Goal: Information Seeking & Learning: Learn about a topic

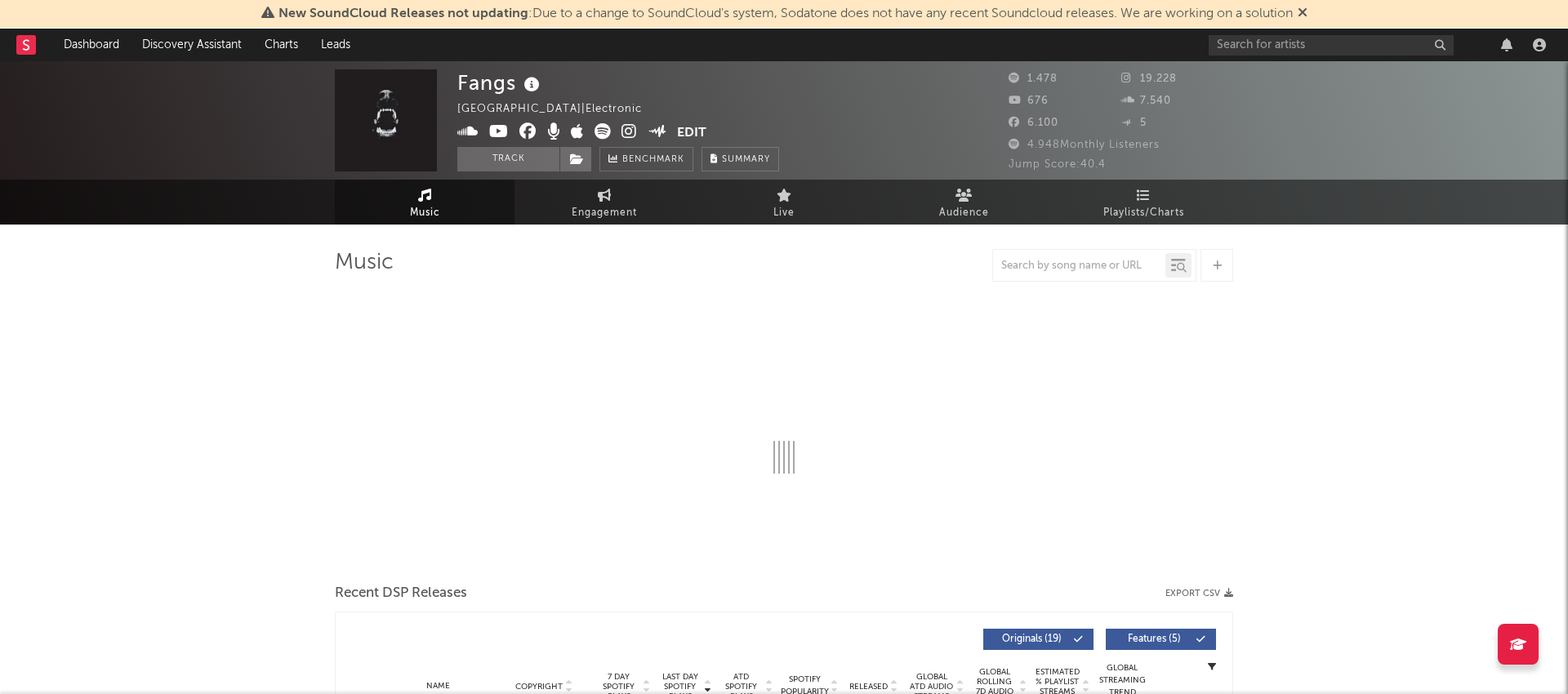
select select "6m"
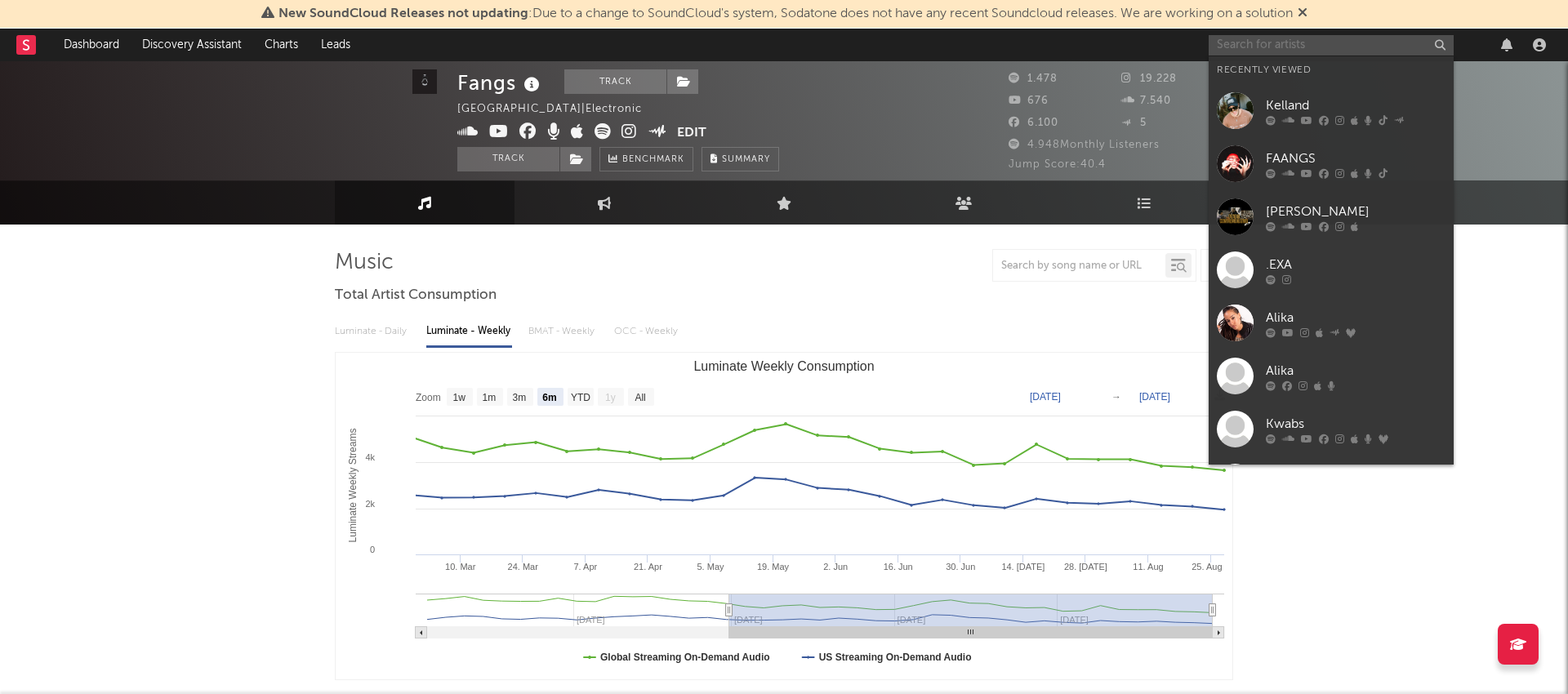
scroll to position [1, 0]
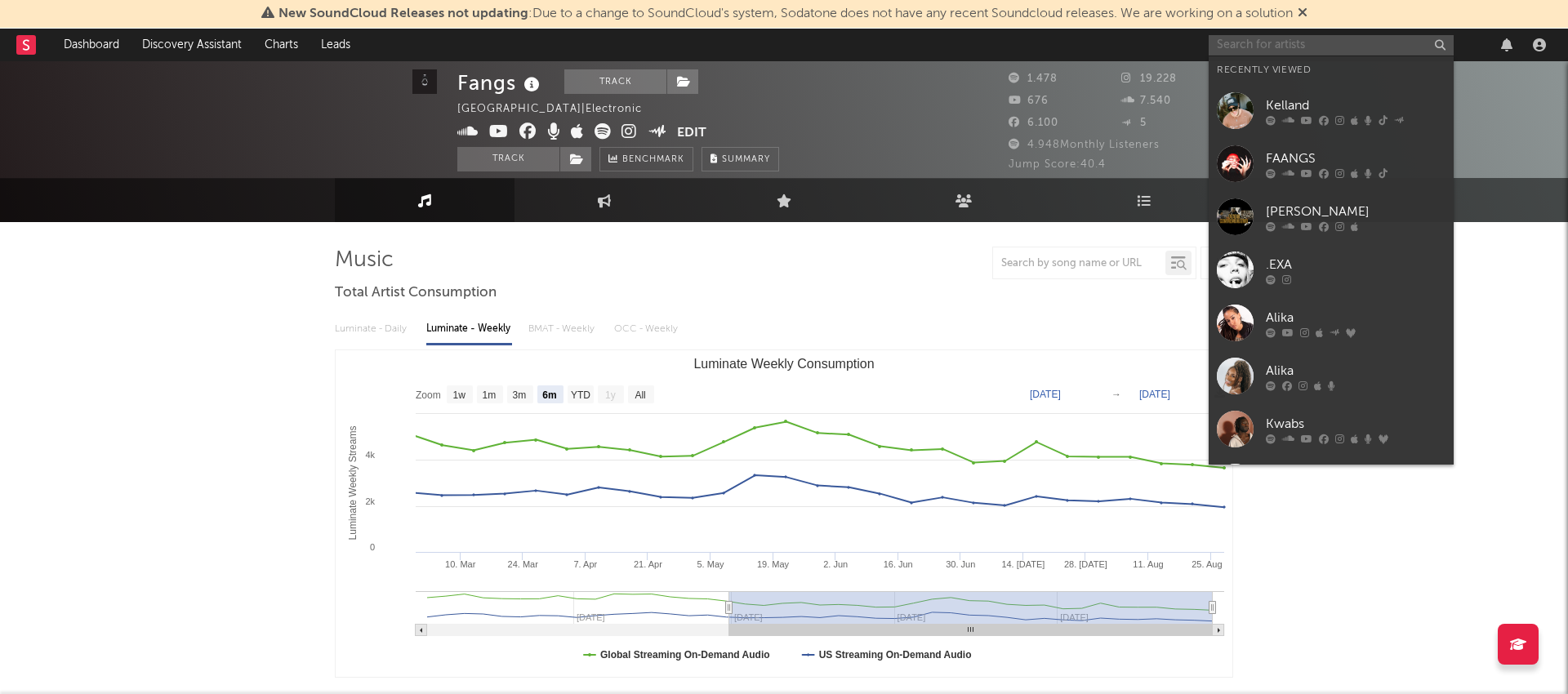
click at [1296, 52] on input "text" at bounding box center [1331, 45] width 245 height 20
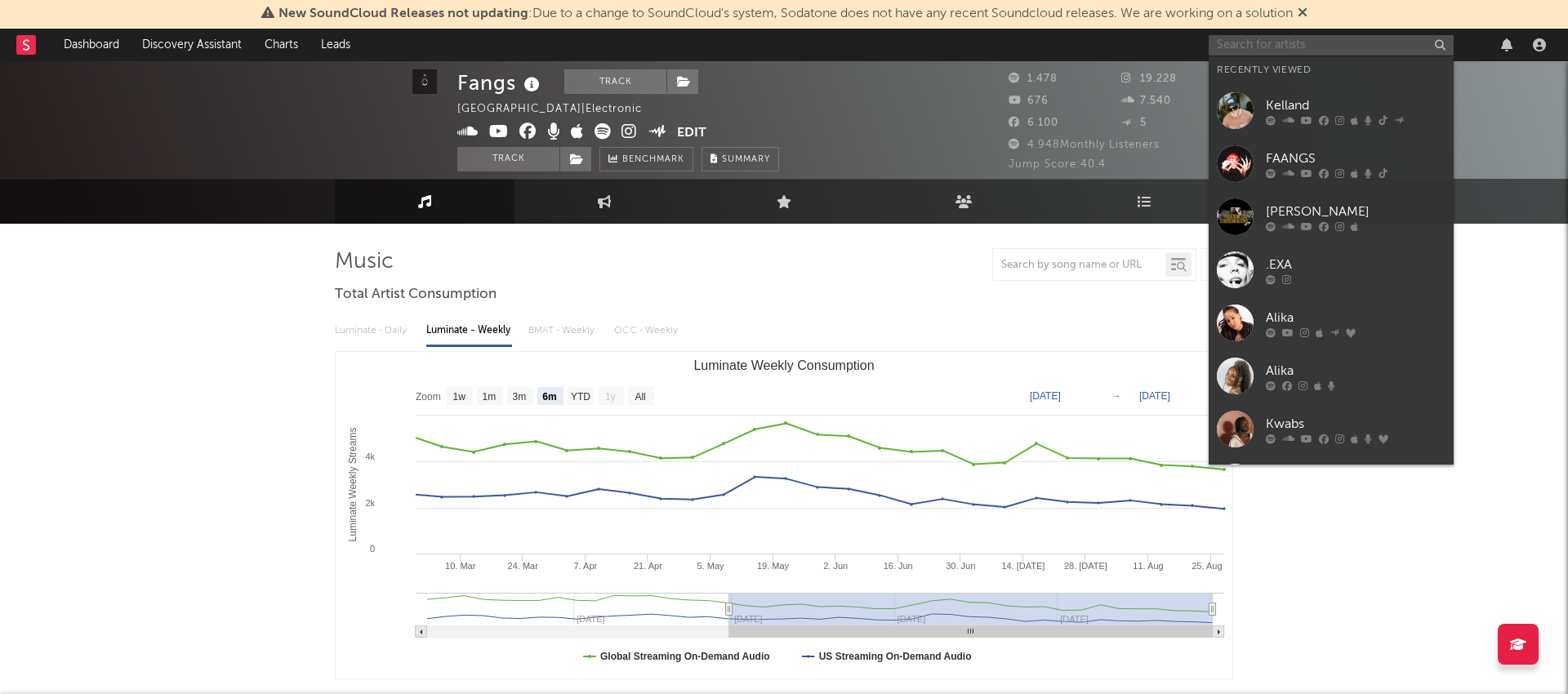
paste input "FAANGS"
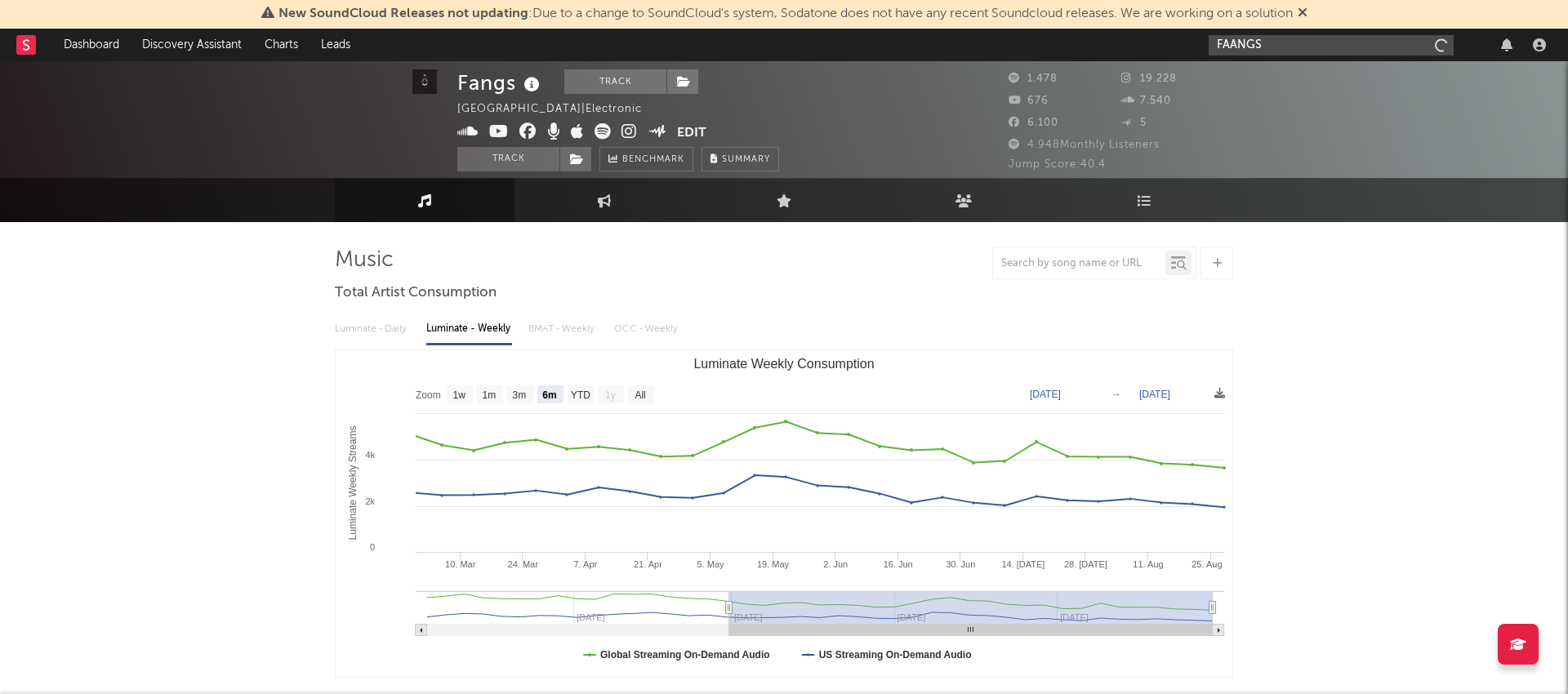
scroll to position [4, 0]
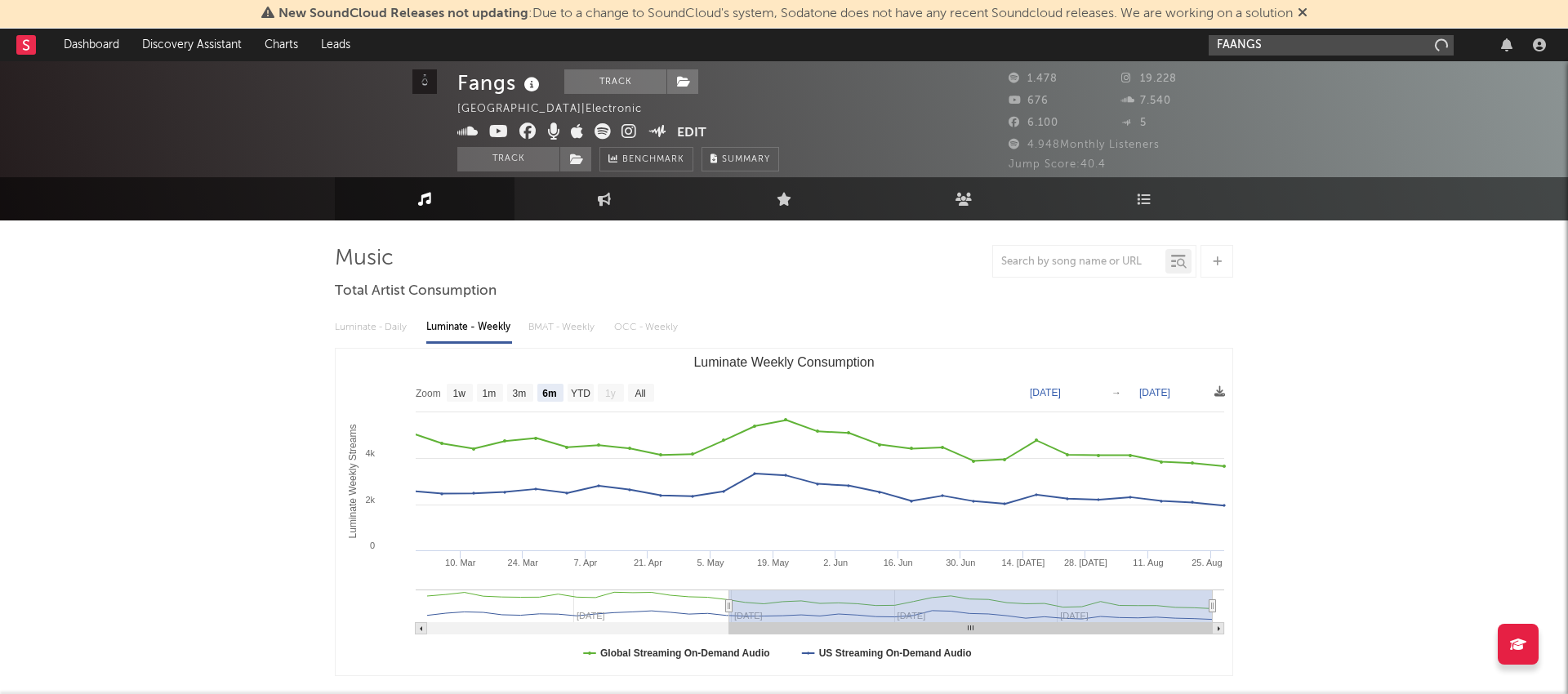
type input "FAANGS"
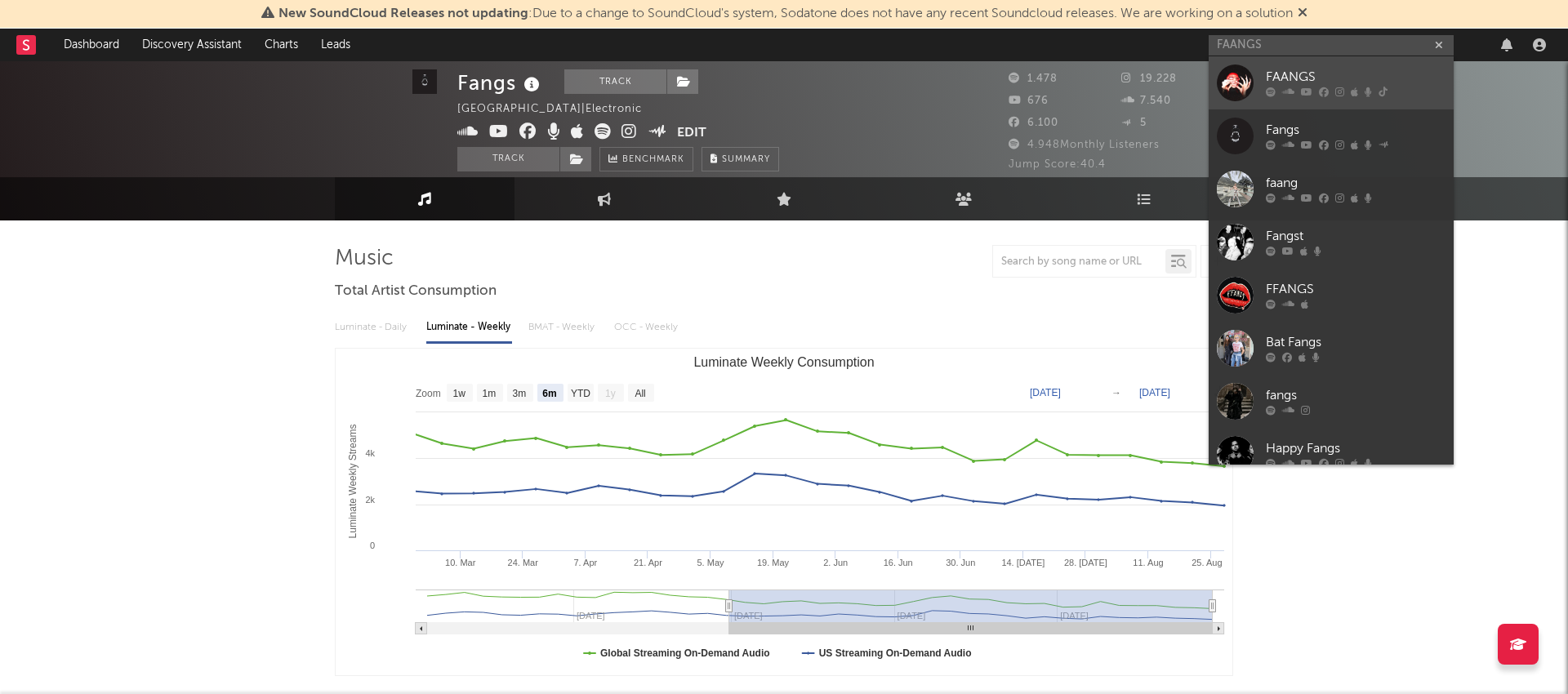
click at [1308, 74] on div "FAANGS" at bounding box center [1356, 78] width 180 height 19
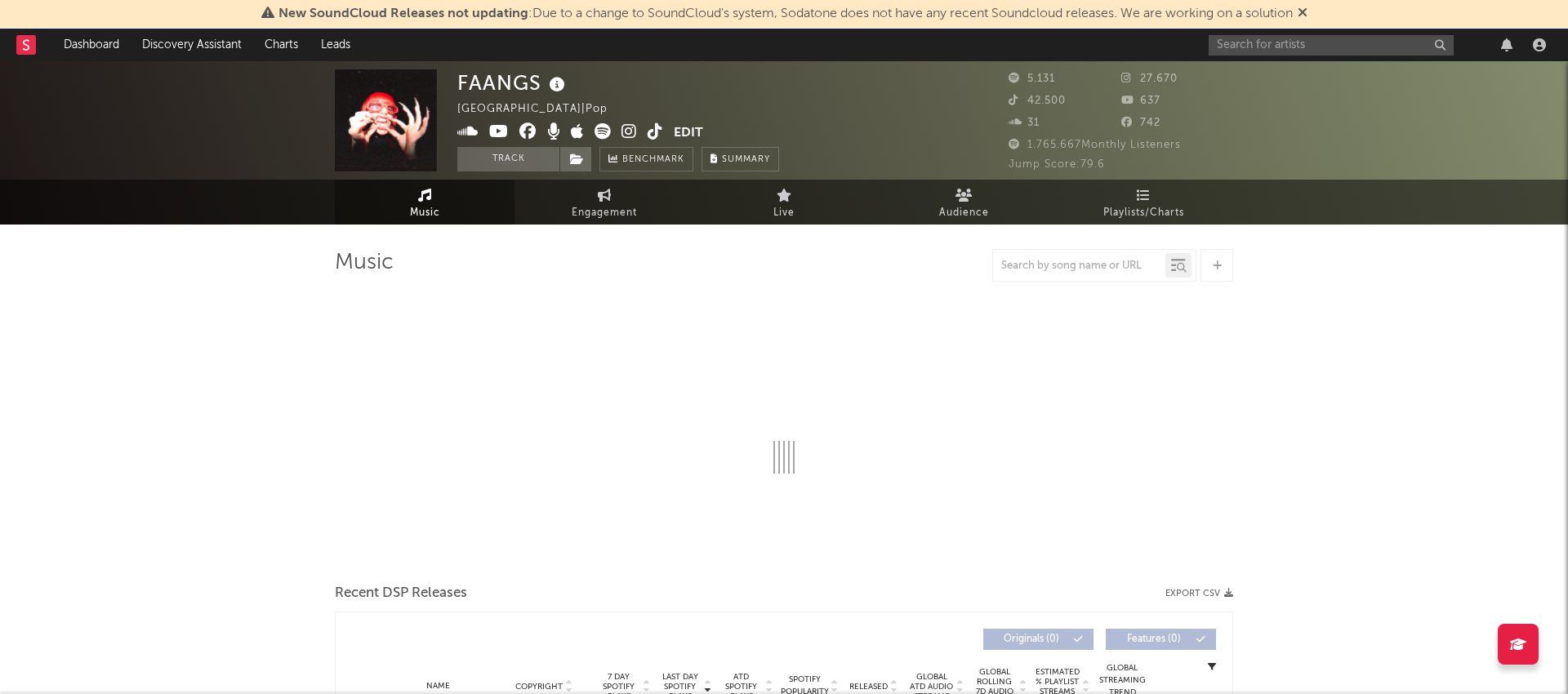
select select "6m"
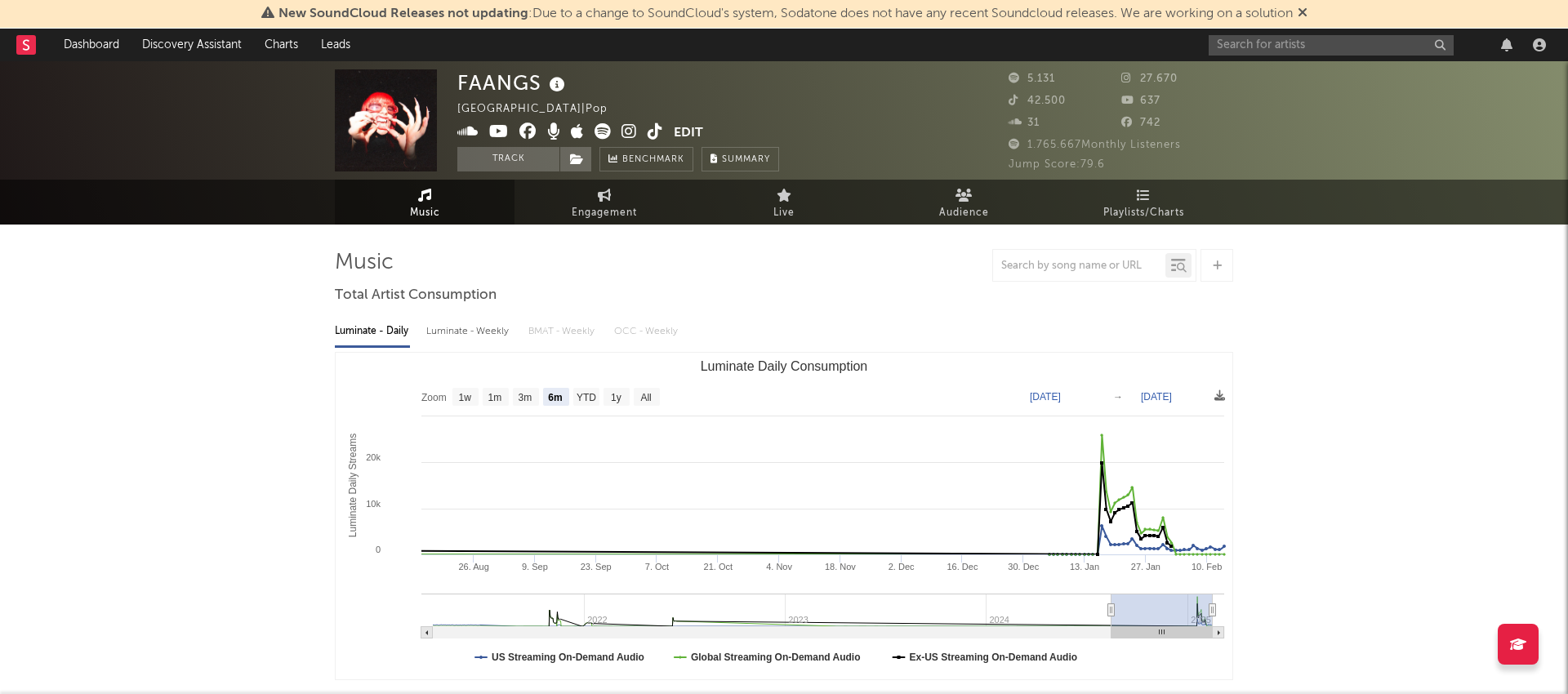
click at [626, 129] on icon at bounding box center [630, 131] width 16 height 17
click at [1028, 145] on span "1.765.667 Monthly Listeners" at bounding box center [1094, 144] width 172 height 11
click at [1067, 140] on span "1.765.667 Monthly Listeners" at bounding box center [1094, 144] width 172 height 11
click at [580, 130] on icon at bounding box center [577, 131] width 13 height 17
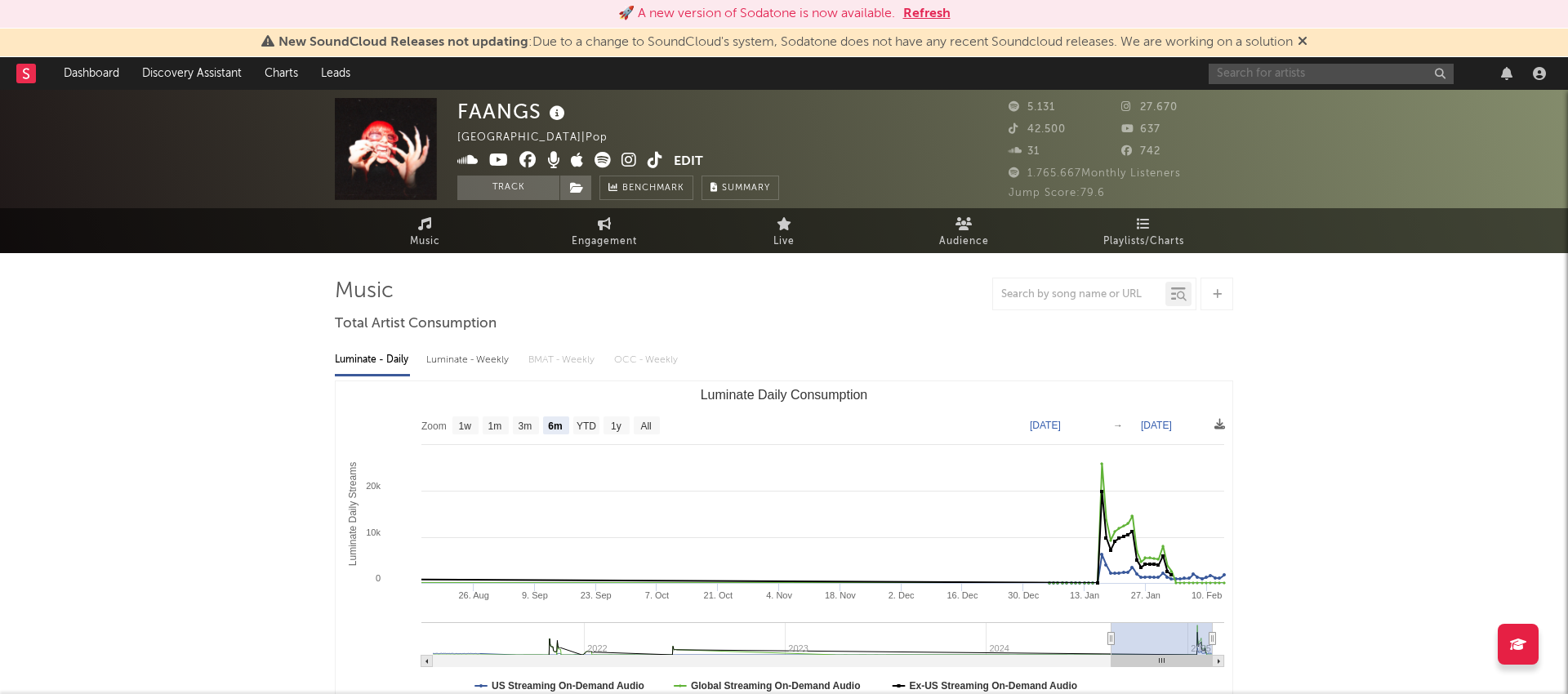
click at [1277, 68] on input "text" at bounding box center [1331, 73] width 245 height 20
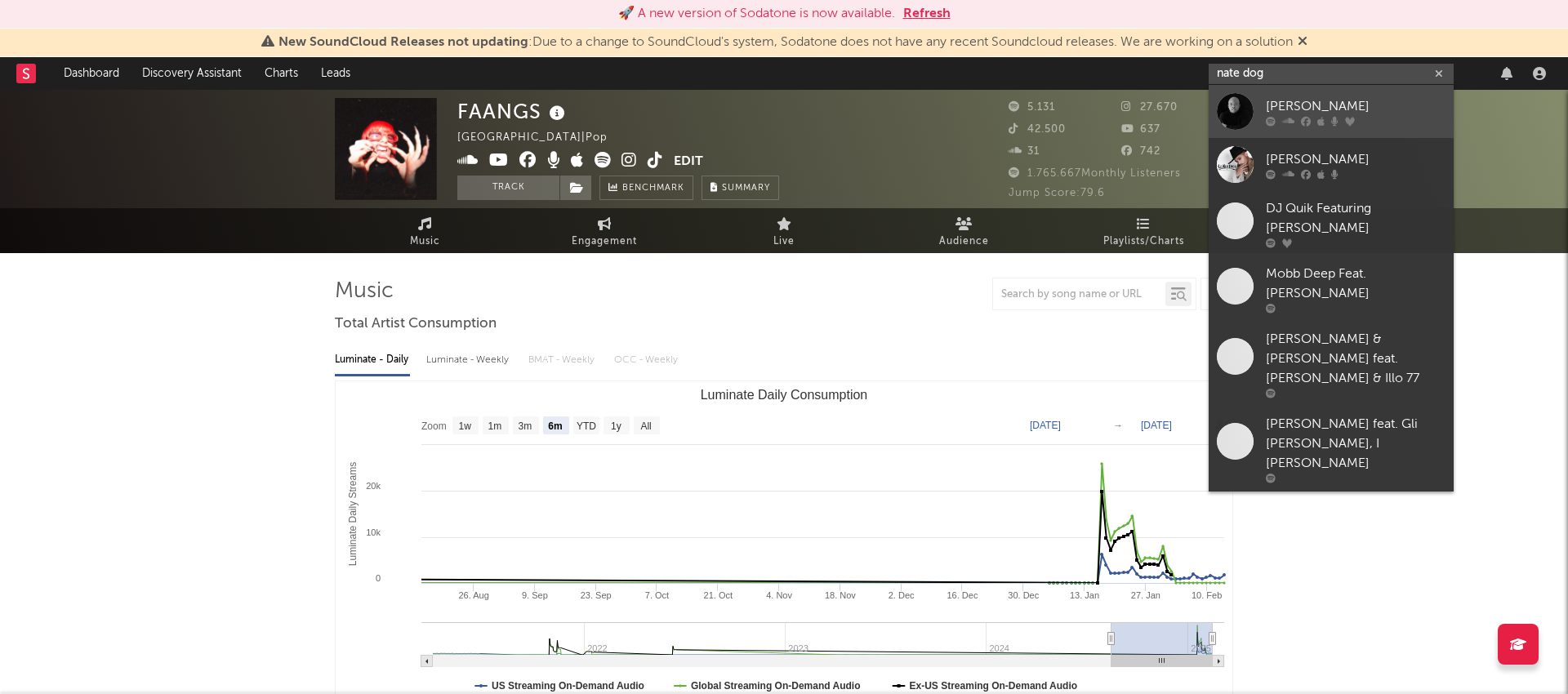
type input "nate dog"
click at [1274, 118] on icon at bounding box center [1271, 121] width 10 height 10
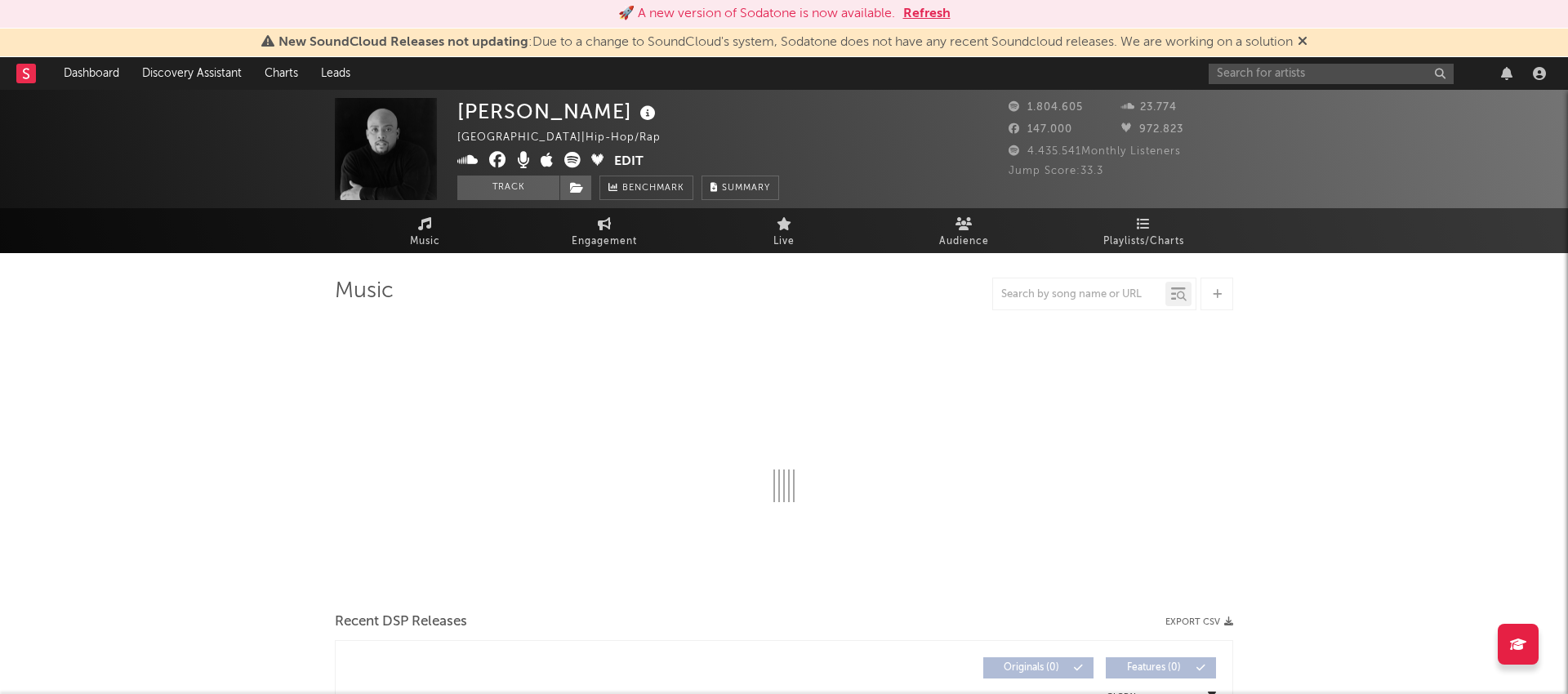
select select "6m"
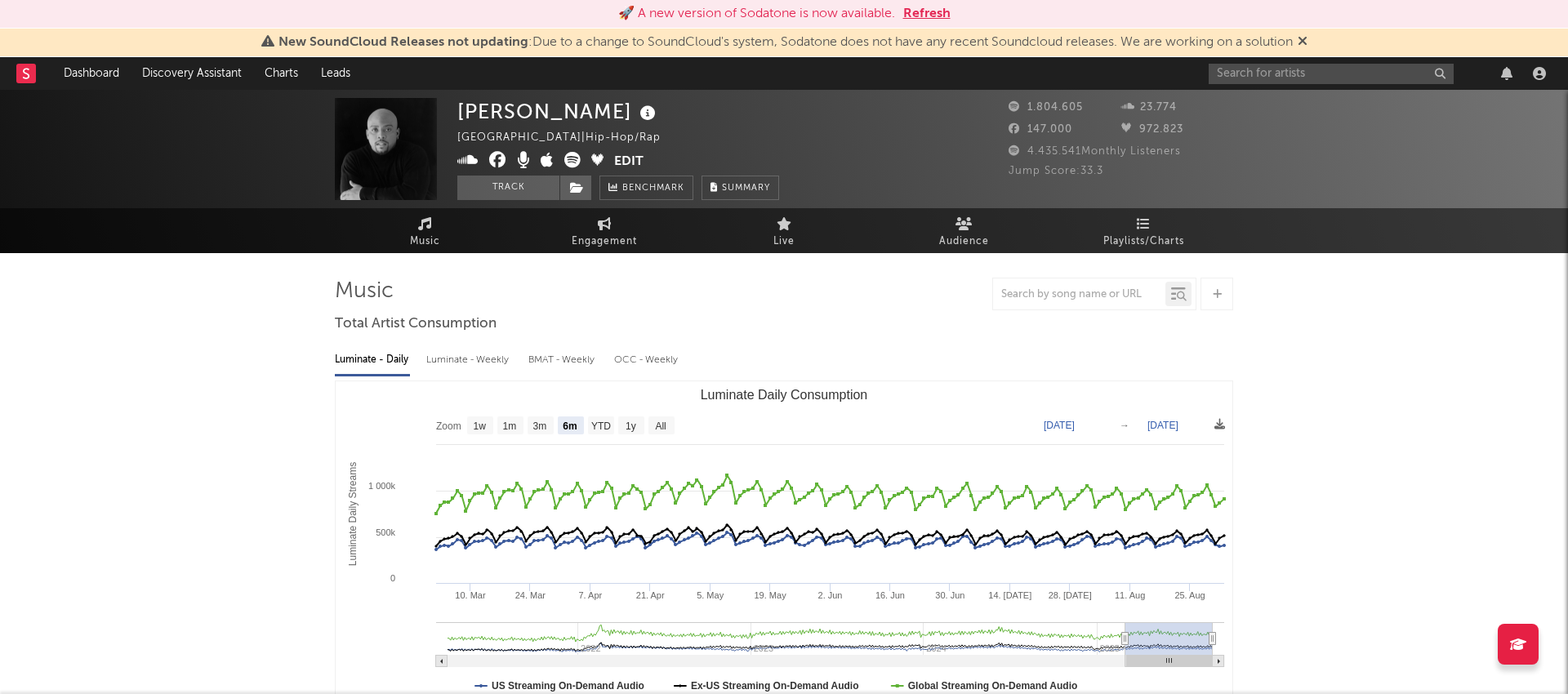
click at [545, 160] on icon at bounding box center [547, 160] width 13 height 17
click at [572, 161] on icon at bounding box center [572, 160] width 17 height 17
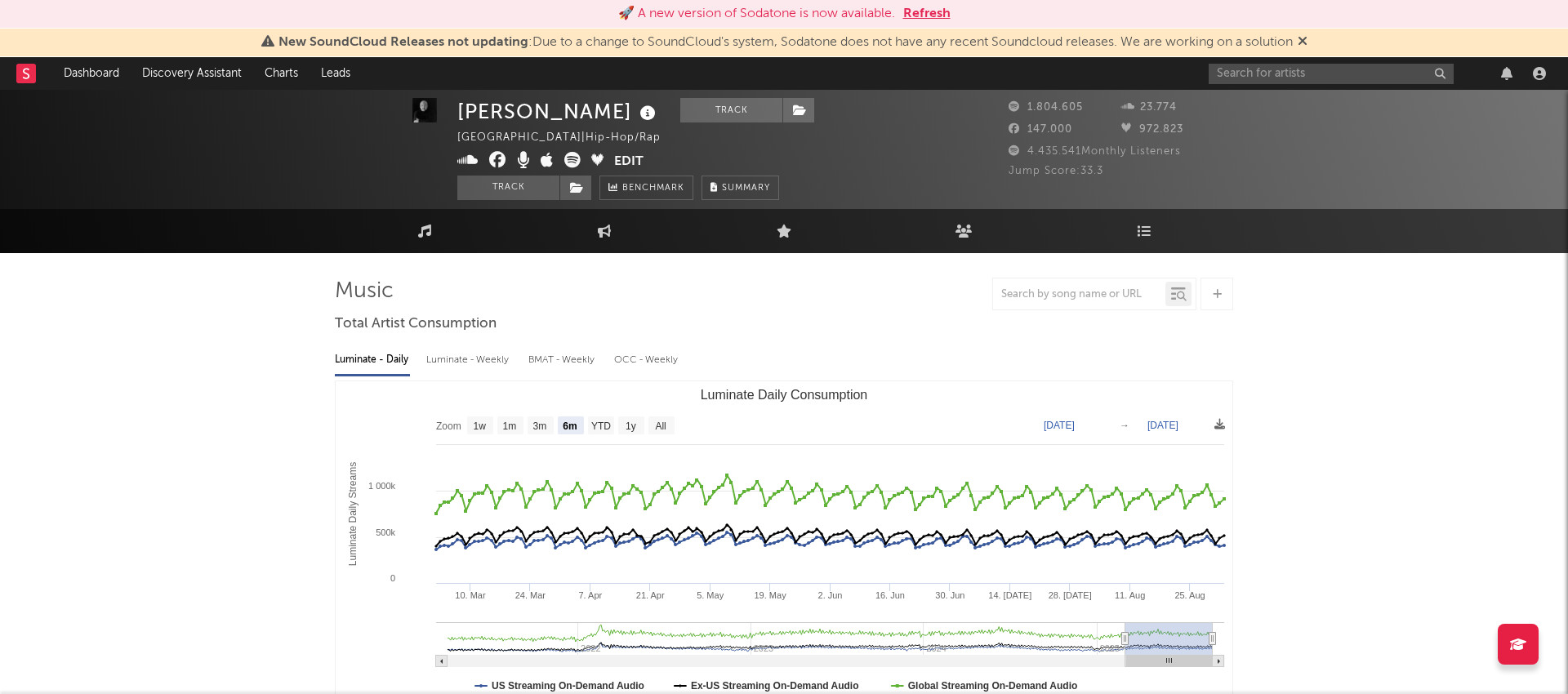
scroll to position [3, 0]
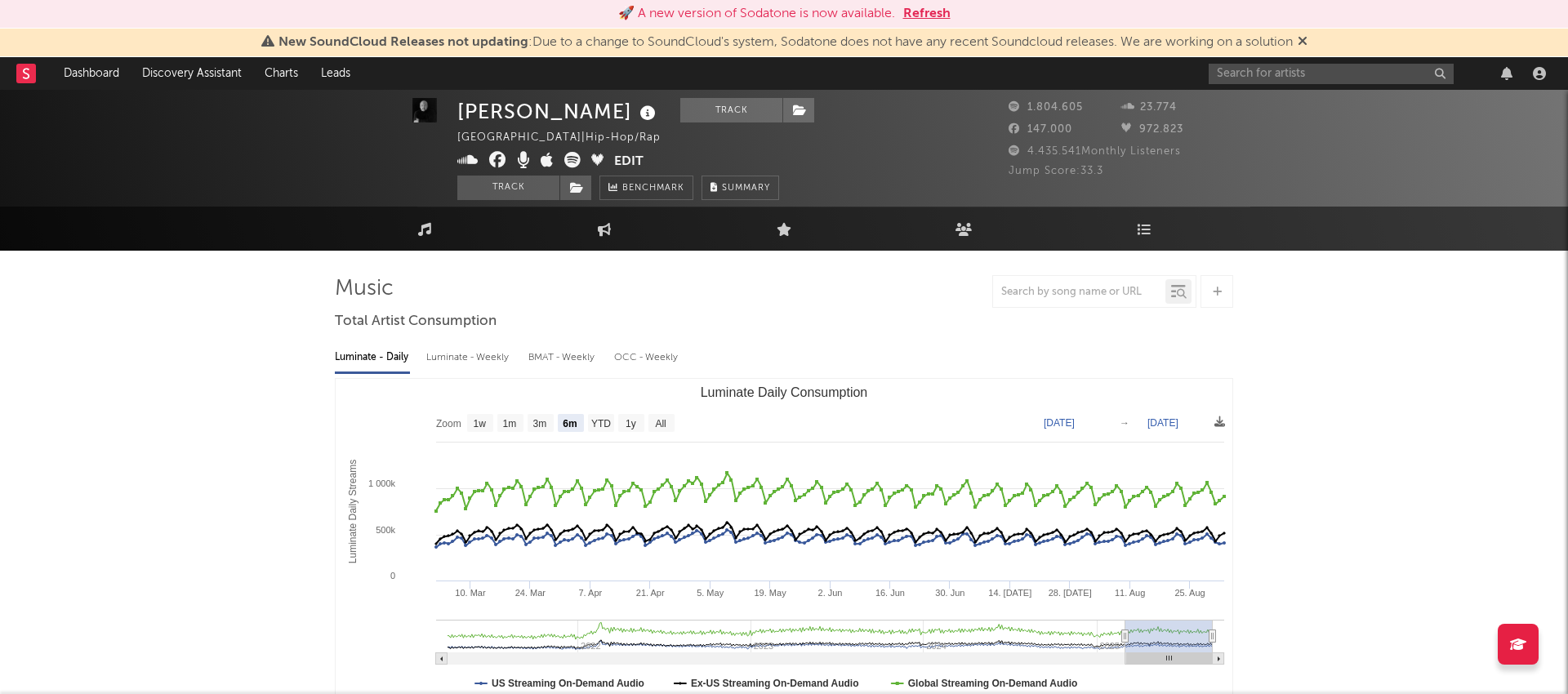
click at [596, 160] on icon at bounding box center [598, 160] width 13 height 13
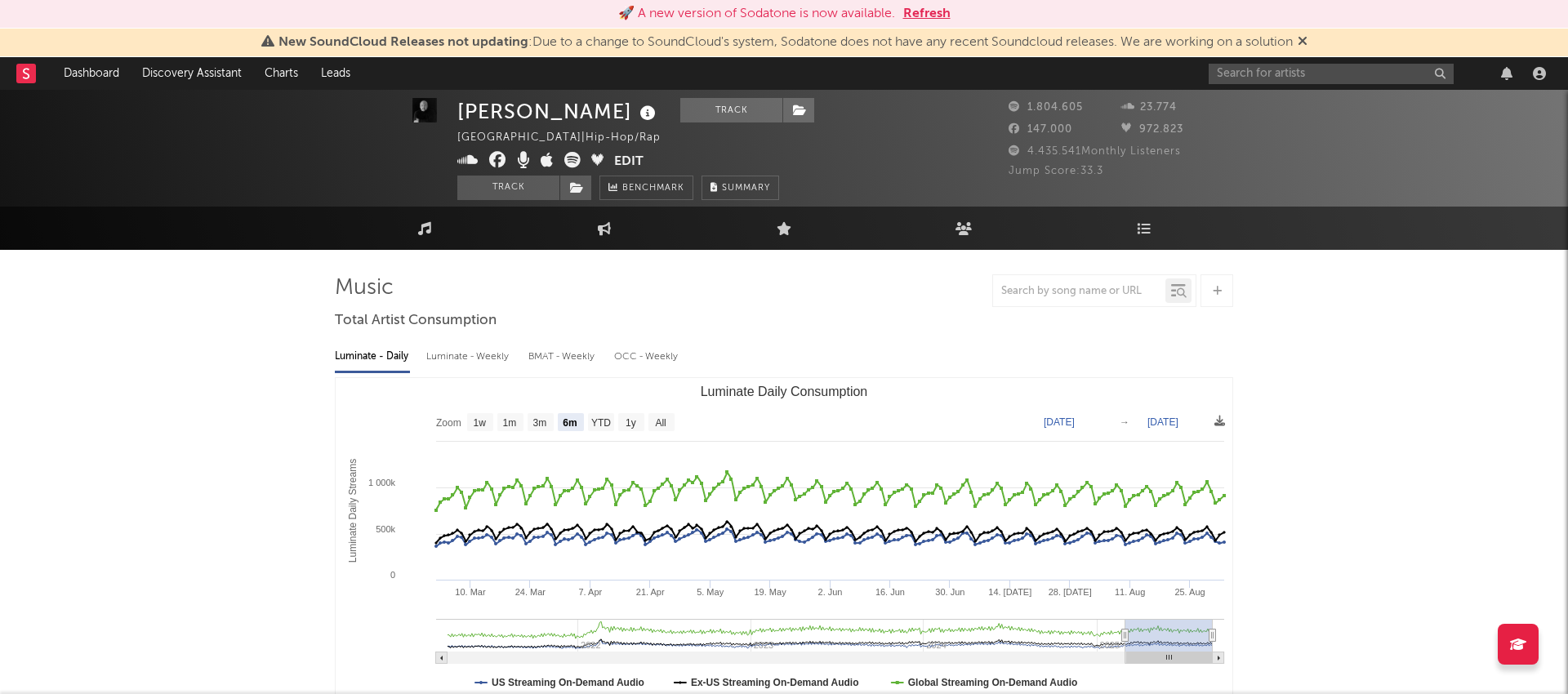
click at [524, 162] on icon at bounding box center [523, 160] width 13 height 17
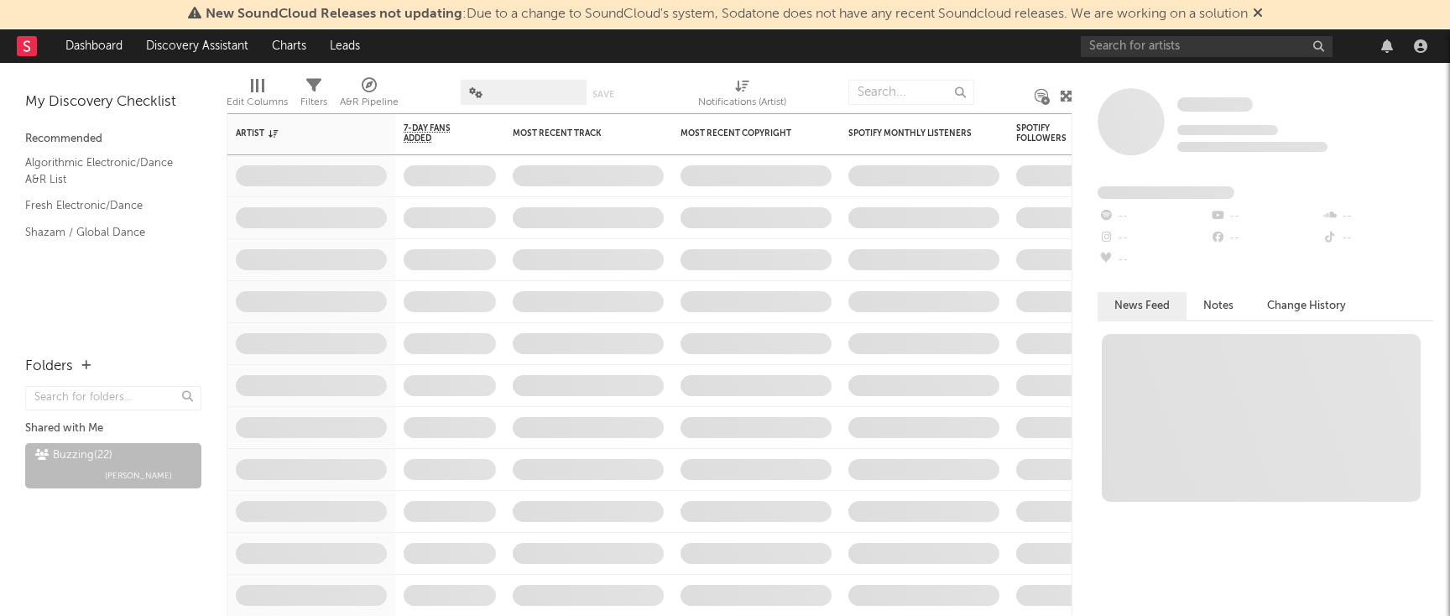
select select "recorded_music"
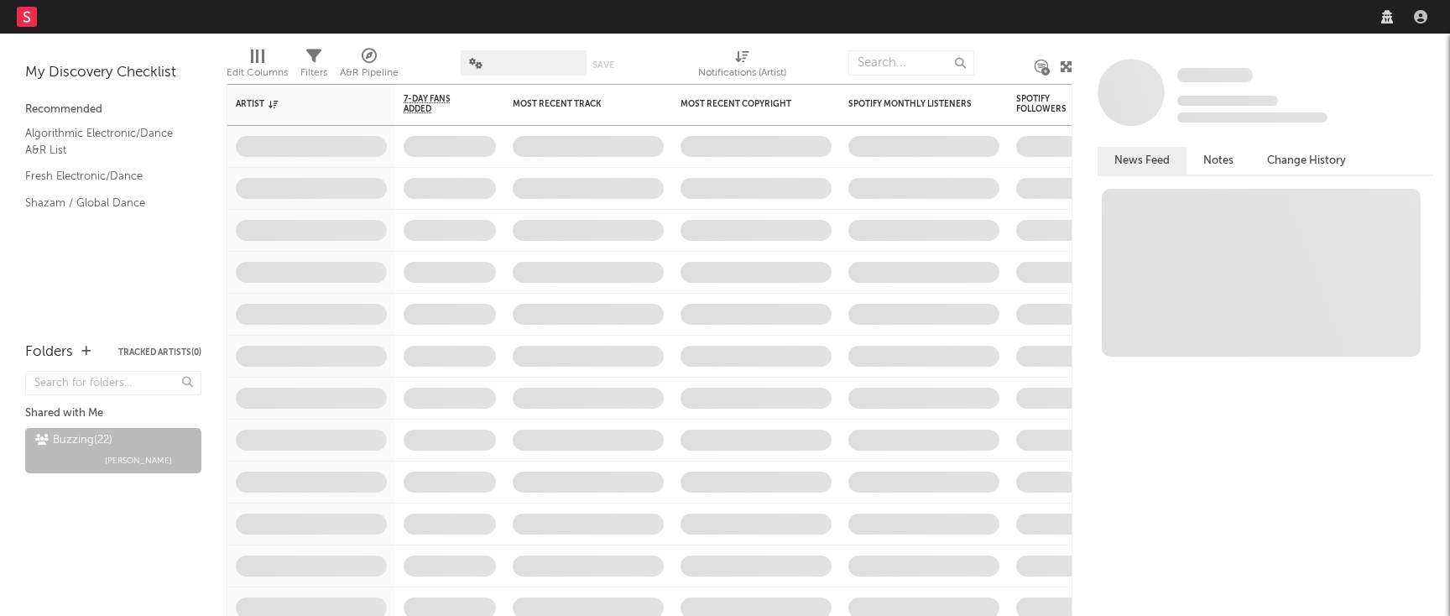
select select "recorded_music"
